Goal: Entertainment & Leisure: Consume media (video, audio)

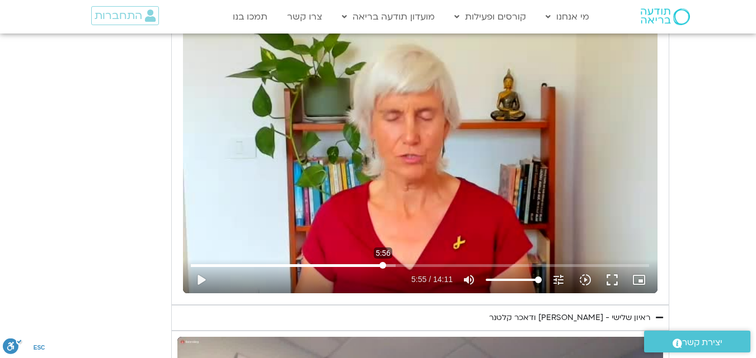
click at [383, 265] on input "Seek" at bounding box center [420, 265] width 458 height 7
click at [199, 285] on button "play_arrow" at bounding box center [200, 280] width 27 height 27
click at [381, 267] on input "Seek" at bounding box center [420, 265] width 458 height 7
click at [378, 266] on input "Seek" at bounding box center [420, 265] width 458 height 7
click at [404, 202] on div "Skip ad 6:04 pause 6:22 / 14:11 volume_up Mute tune Resolution Auto 240p slow_m…" at bounding box center [420, 160] width 474 height 267
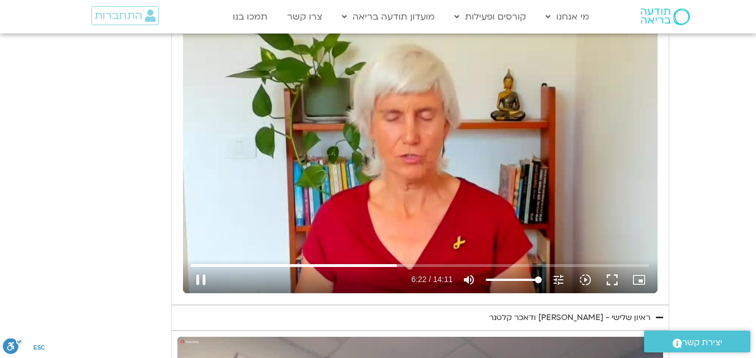
type input "383.222431"
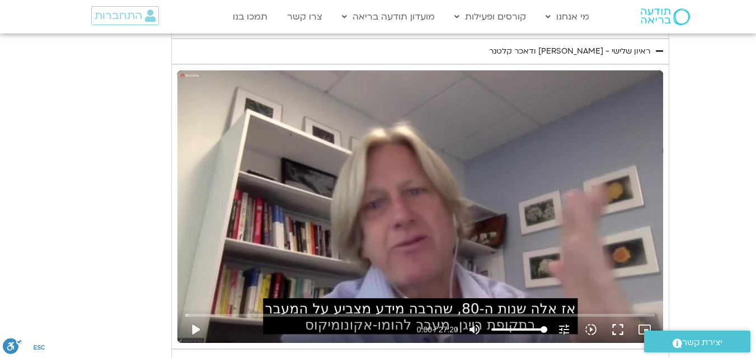
scroll to position [901, 0]
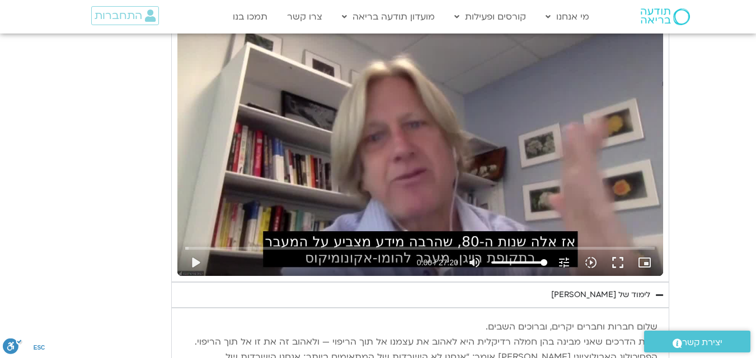
click at [429, 156] on div "Skip ad play_arrow 0:00 / 27:20 volume_up Mute tune Resolution Auto 720p slow_m…" at bounding box center [419, 139] width 485 height 273
click at [431, 133] on div "Skip ad pause 2:28 / 27:20 volume_up Mute tune Resolution Auto 720p slow_motion…" at bounding box center [419, 139] width 485 height 273
click at [395, 192] on div "Skip ad play_arrow 2:28 / 27:20 volume_up Mute tune Resolution Auto 720p slow_m…" at bounding box center [419, 139] width 485 height 273
click at [423, 185] on div "Skip ad 11:32 pause 7:29 / 27:20 volume_up Mute tune Resolution Auto 720p slow_…" at bounding box center [419, 139] width 485 height 273
click at [306, 147] on div "Skip ad 11:32 play_arrow 7:30 / 27:20 volume_up Mute tune Resolution Auto 720p …" at bounding box center [419, 139] width 485 height 273
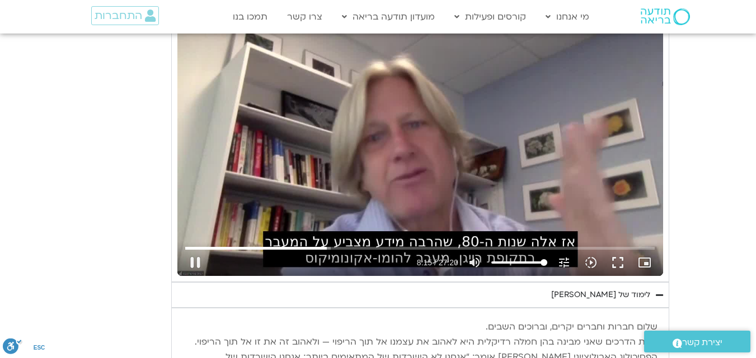
click at [396, 142] on div "Skip ad 5:09 pause 8:15 / 27:20 volume_up Mute tune Resolution Auto 720p slow_m…" at bounding box center [419, 139] width 485 height 273
type input "495.837665"
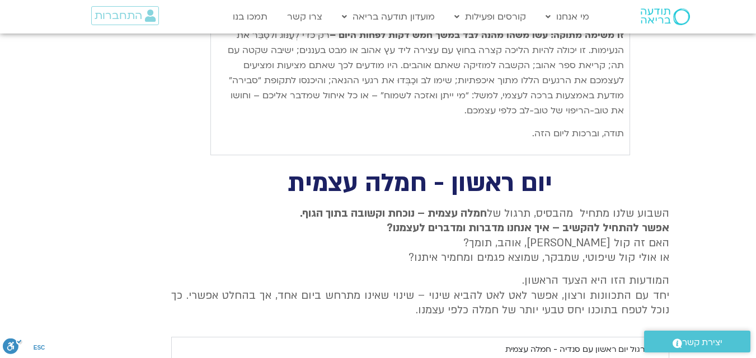
scroll to position [2011, 0]
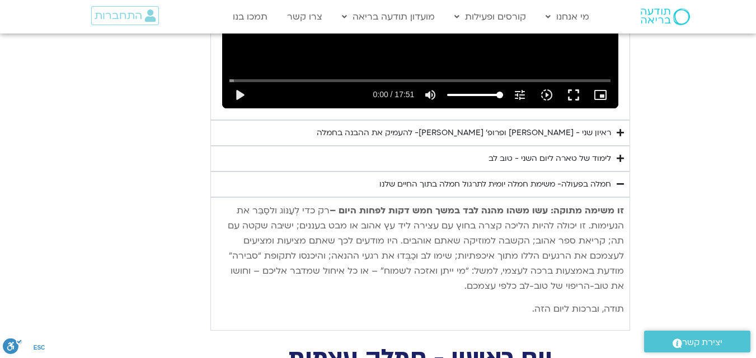
click at [484, 126] on div "ראיון שני - [PERSON_NAME] ופרופ׳ [PERSON_NAME]- להעמיק את ההבנה בחמלה" at bounding box center [464, 132] width 294 height 13
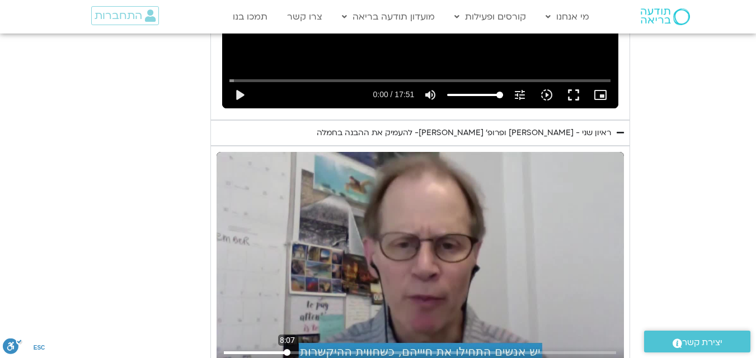
click at [287, 350] on input "Seek" at bounding box center [420, 353] width 392 height 7
click at [267, 350] on input "Seek" at bounding box center [420, 353] width 392 height 7
click at [352, 282] on div "Skip ad 6:00 play_arrow 5:23 / 52:08 volume_up Mute tune Resolution Auto 720p s…" at bounding box center [419, 266] width 407 height 229
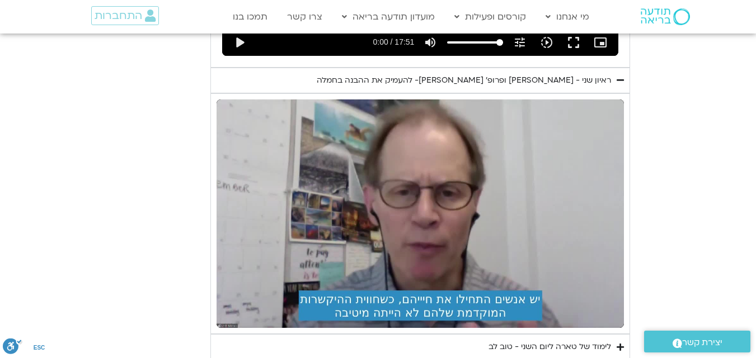
scroll to position [2099, 0]
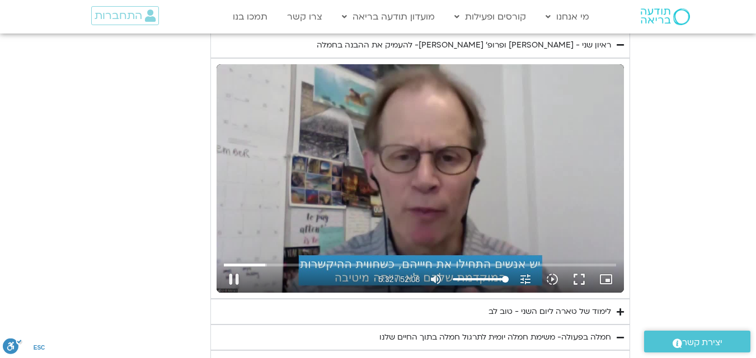
click at [396, 178] on div "Skip ad 18:42 pause 5:32 / 52:08 volume_up Mute tune Resolution Auto 720p slow_…" at bounding box center [419, 178] width 407 height 229
type input "332.335405"
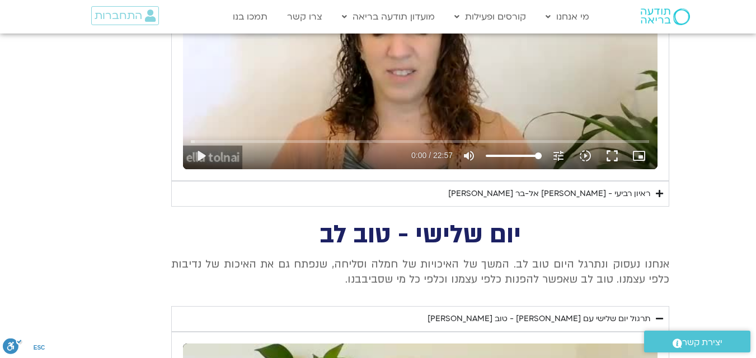
scroll to position [649, 0]
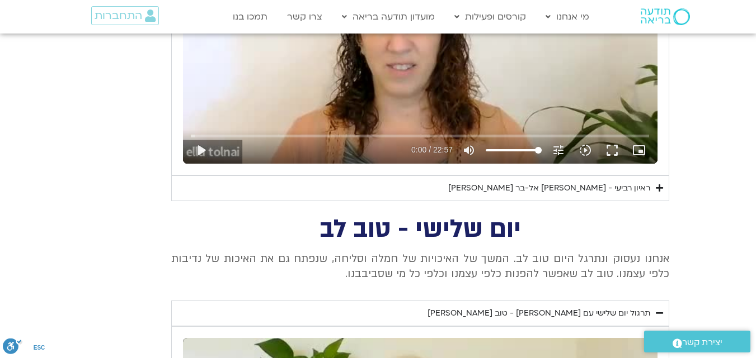
click at [553, 191] on div "ראיון רביעי - [PERSON_NAME]" at bounding box center [549, 188] width 202 height 13
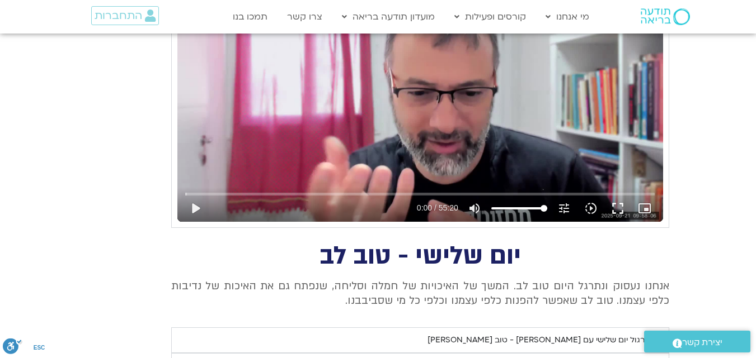
scroll to position [900, 0]
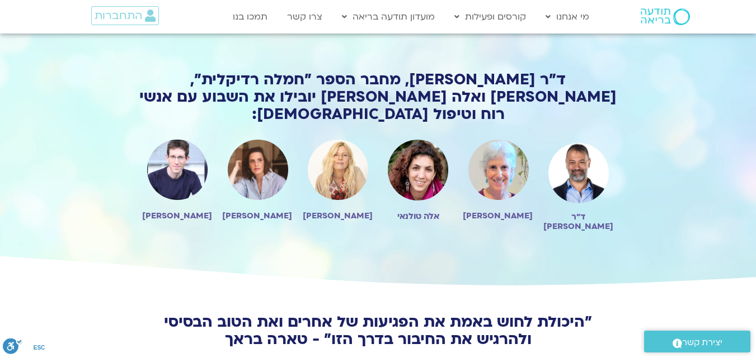
scroll to position [1007, 0]
